Goal: Information Seeking & Learning: Learn about a topic

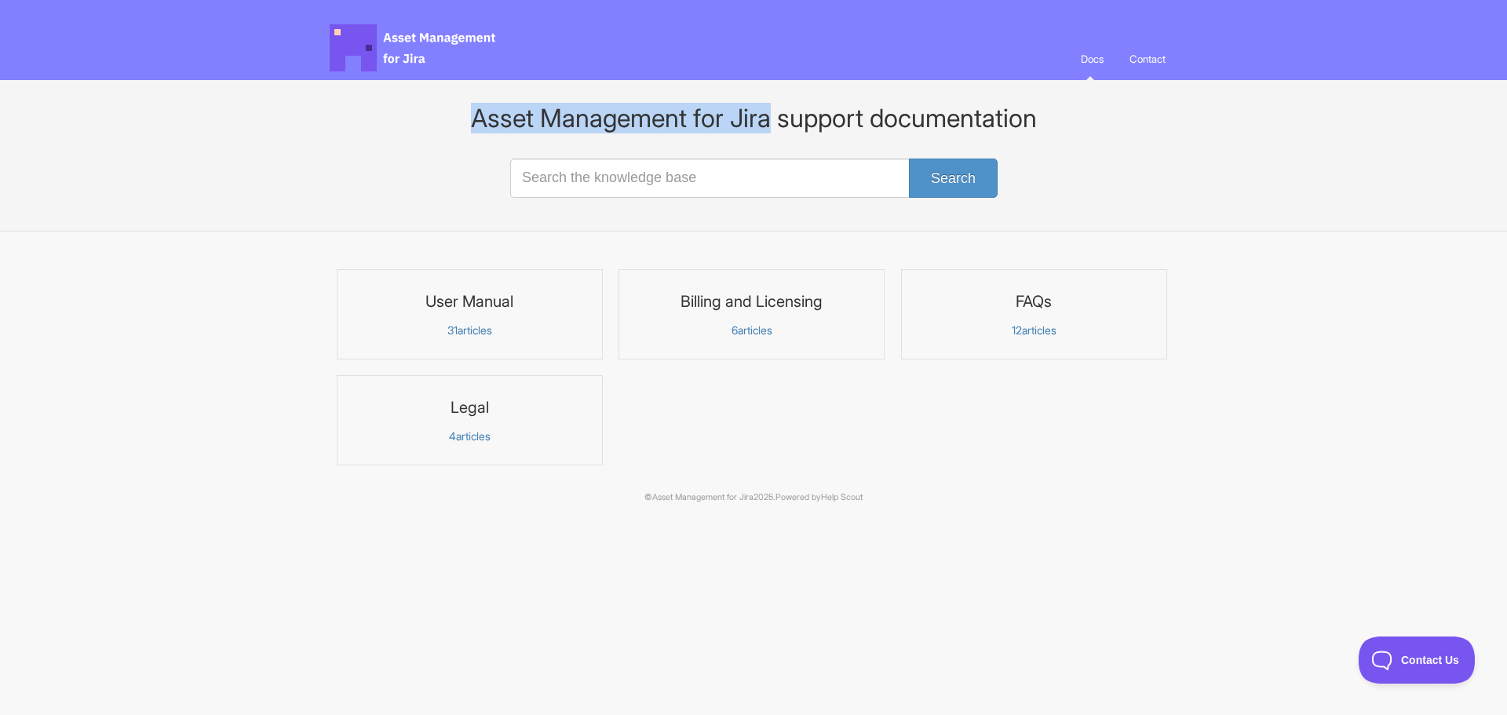
drag, startPoint x: 479, startPoint y: 118, endPoint x: 771, endPoint y: 122, distance: 292.1
click at [771, 122] on h1 "Asset Management for Jira support documentation" at bounding box center [753, 118] width 1507 height 28
copy h1 "Asset Management for Jira"
